Goal: Obtain resource: Obtain resource

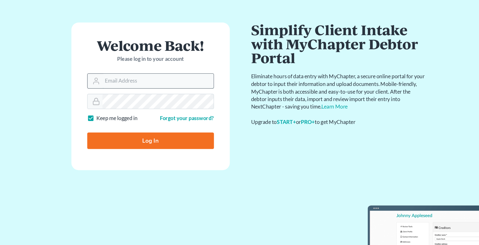
click at [148, 92] on input "Email Address" at bounding box center [172, 90] width 86 height 11
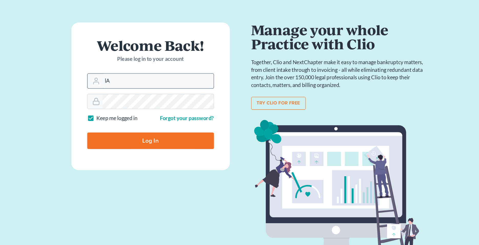
type input "l"
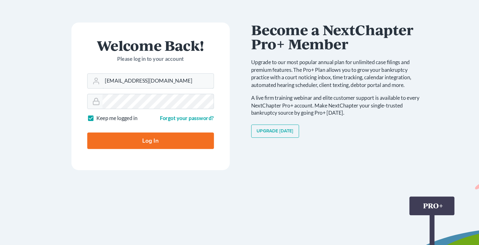
type input "Lafayette@calsadalaw.com"
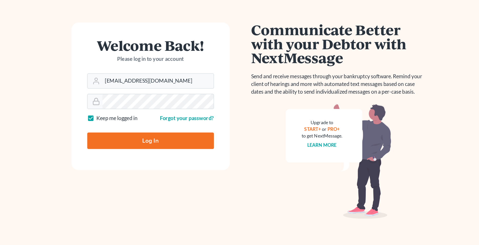
click at [166, 119] on div "Keep me logged in" at bounding box center [141, 120] width 52 height 6
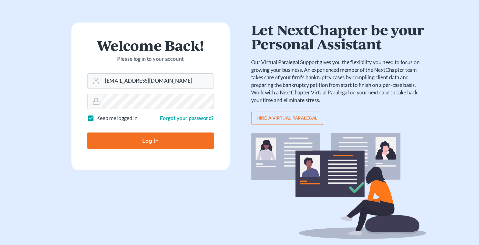
click at [178, 139] on input "Log In" at bounding box center [166, 137] width 98 height 13
type input "Thinking..."
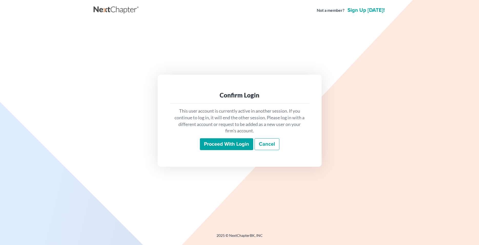
click at [219, 147] on input "Proceed with login" at bounding box center [226, 144] width 53 height 12
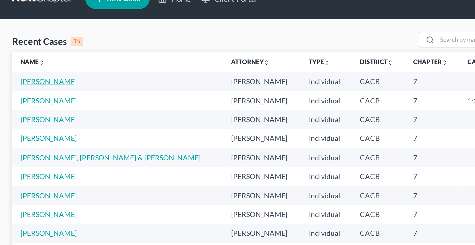
click at [39, 53] on link "Amador-Santos, Diluvina" at bounding box center [24, 52] width 28 height 4
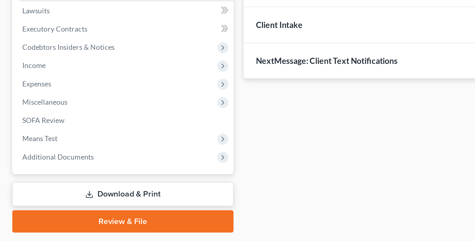
scroll to position [27, 0]
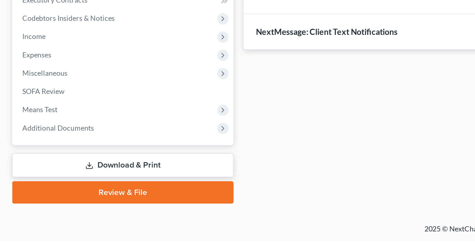
click at [70, 205] on link "Download & Print" at bounding box center [62, 207] width 112 height 12
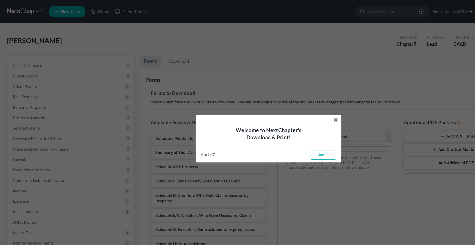
click at [296, 106] on button "×" at bounding box center [296, 106] width 5 height 8
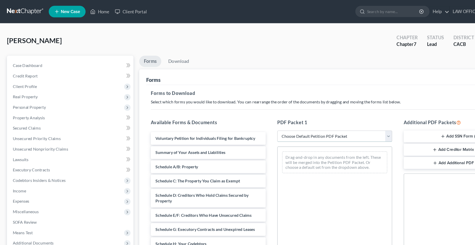
click at [245, 115] on select "Choose Default Petition PDF Packet Complete Bankruptcy Petition (all forms and …" at bounding box center [296, 120] width 102 height 10
select select "0"
click option "Complete Bankruptcy Petition (all forms and schedules)" at bounding box center [0, 0] width 0 height 0
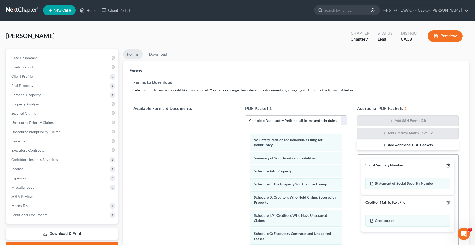
click at [448, 166] on icon "button" at bounding box center [448, 165] width 4 height 4
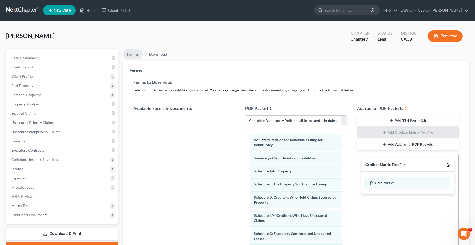
click at [448, 166] on icon "button" at bounding box center [448, 164] width 2 height 3
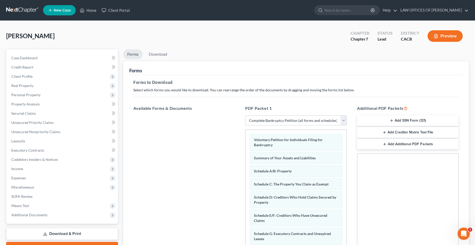
scroll to position [72, 0]
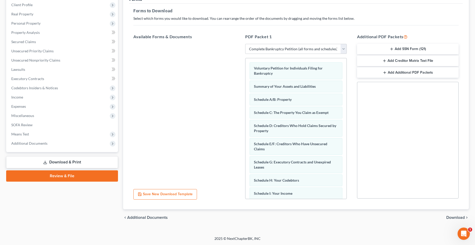
click at [452, 219] on span "Download" at bounding box center [455, 217] width 18 height 4
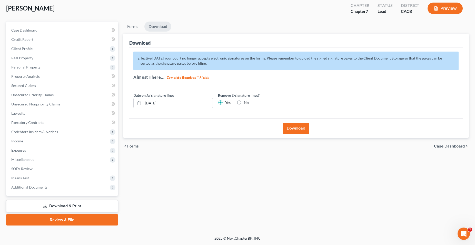
scroll to position [27, 0]
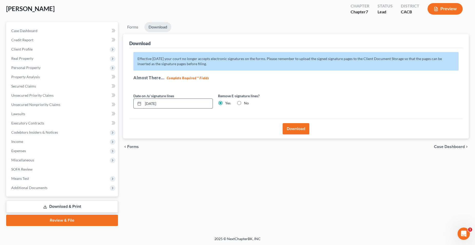
drag, startPoint x: 181, startPoint y: 102, endPoint x: 139, endPoint y: 104, distance: 41.6
click at [143, 104] on input "10/06/2025" at bounding box center [178, 104] width 70 height 10
click at [299, 132] on button "Download" at bounding box center [296, 128] width 27 height 11
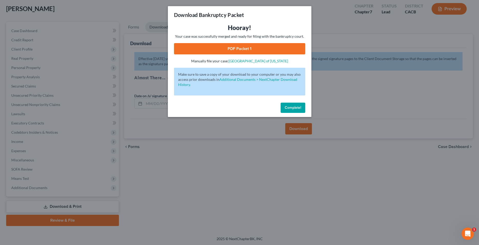
click at [239, 50] on link "PDF Packet 1" at bounding box center [239, 48] width 131 height 11
click at [288, 108] on span "Complete!" at bounding box center [293, 107] width 16 height 4
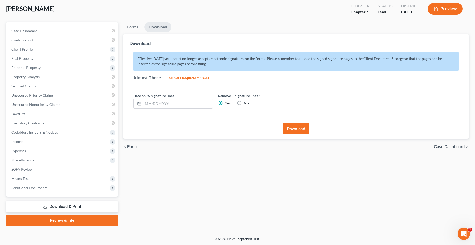
click at [291, 162] on div "Forms Download Forms Forms to Download Select which forms you would like to dow…" at bounding box center [296, 124] width 351 height 204
